Goal: Obtain resource: Download file/media

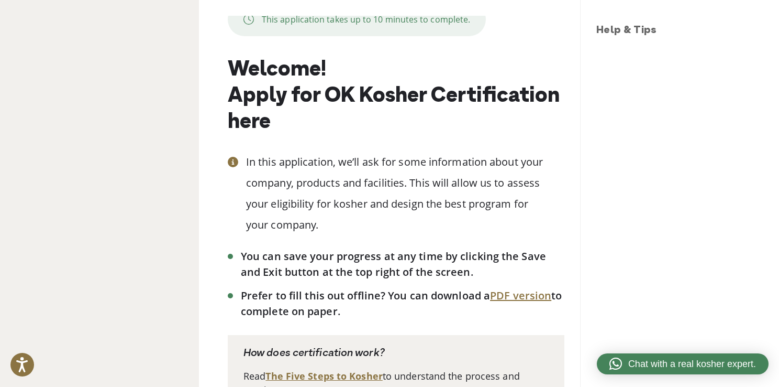
scroll to position [157, 0]
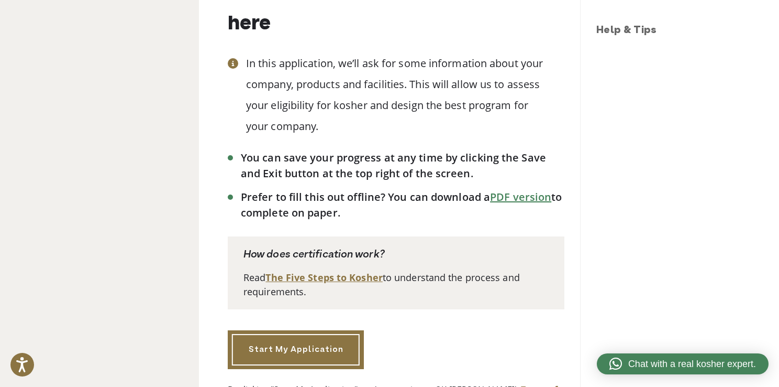
click at [518, 200] on link "PDF version" at bounding box center [520, 197] width 61 height 14
click at [735, 118] on div "Help & Tips Having trouble submitting? You can save your application as a PDF a…" at bounding box center [679, 193] width 199 height 387
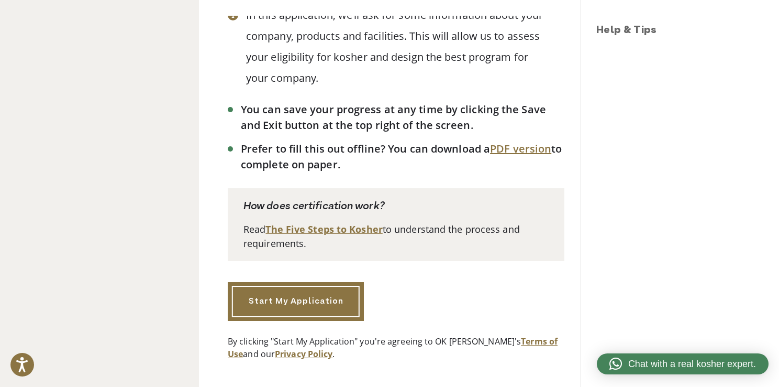
scroll to position [210, 0]
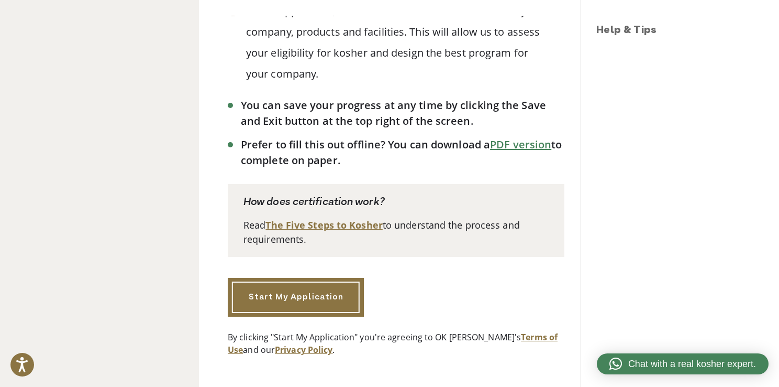
click at [522, 145] on link "PDF version" at bounding box center [520, 144] width 61 height 14
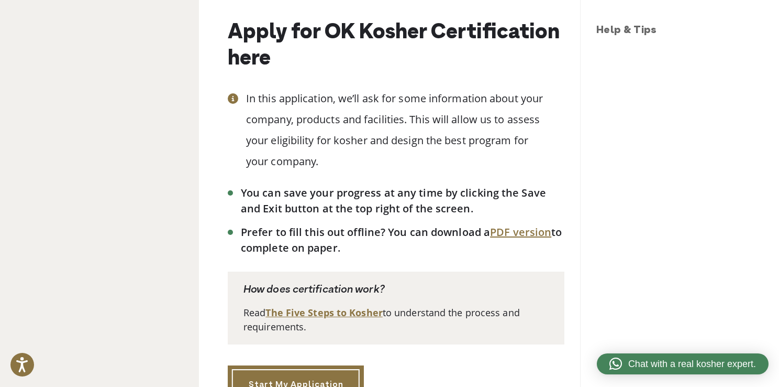
scroll to position [210, 0]
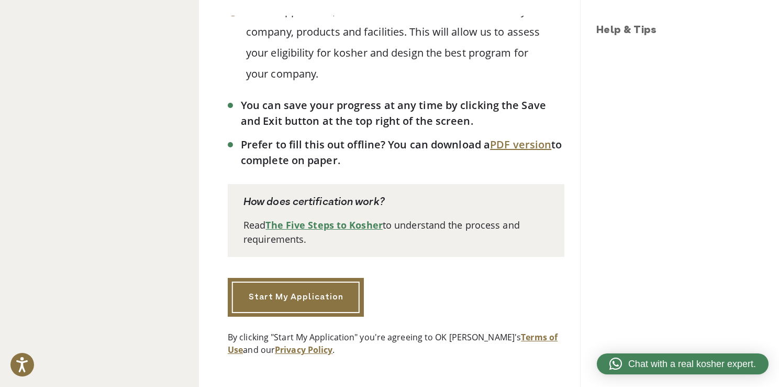
click at [346, 225] on link "The Five Steps to Kosher" at bounding box center [324, 224] width 117 height 13
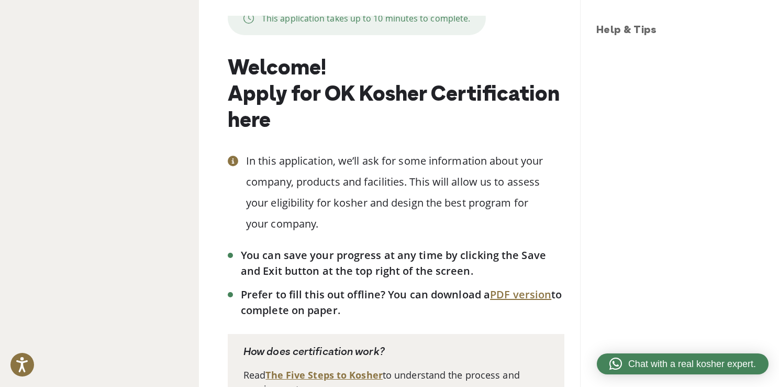
scroll to position [0, 0]
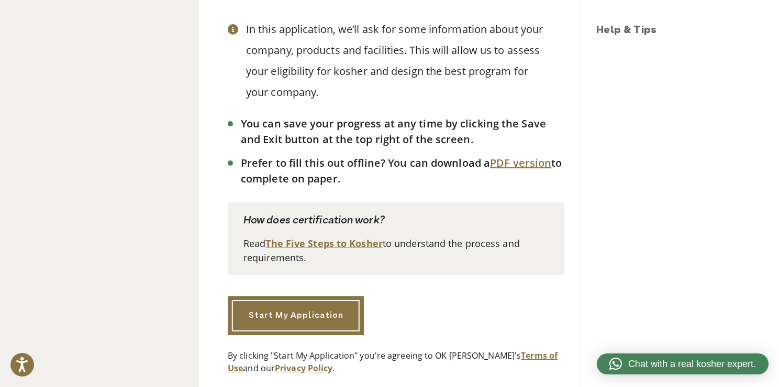
scroll to position [210, 0]
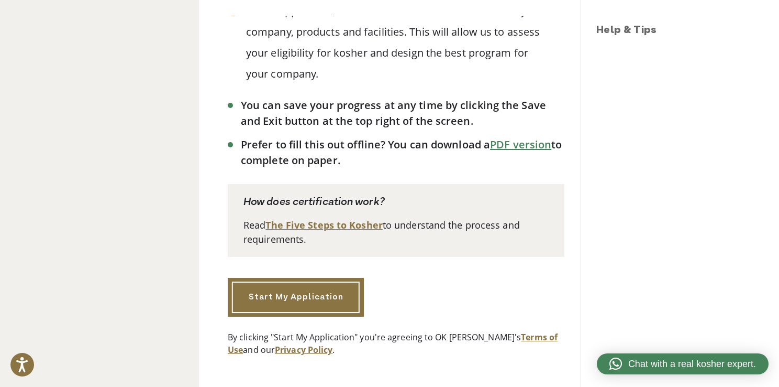
click at [524, 144] on link "PDF version" at bounding box center [520, 144] width 61 height 14
